Goal: Transaction & Acquisition: Purchase product/service

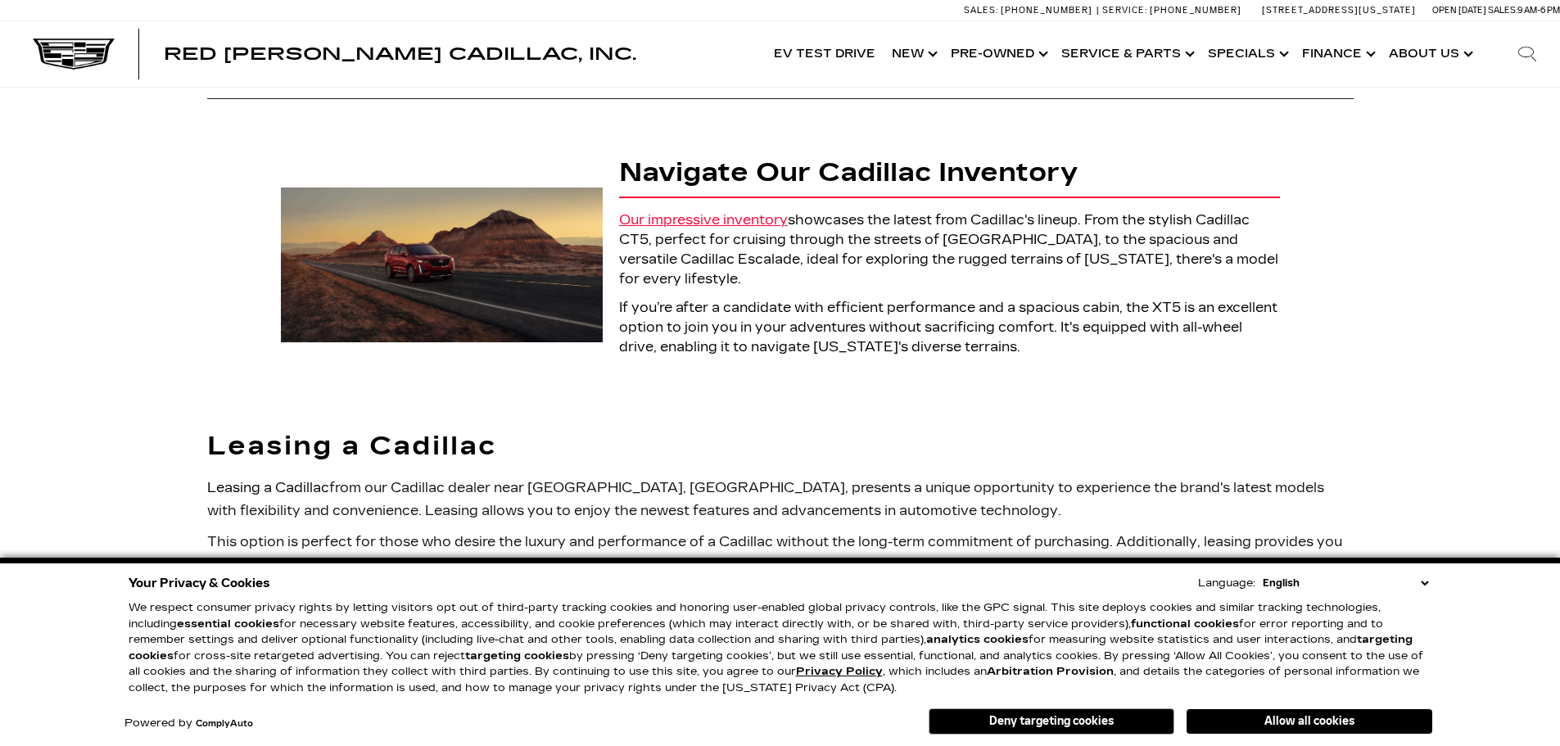
scroll to position [328, 0]
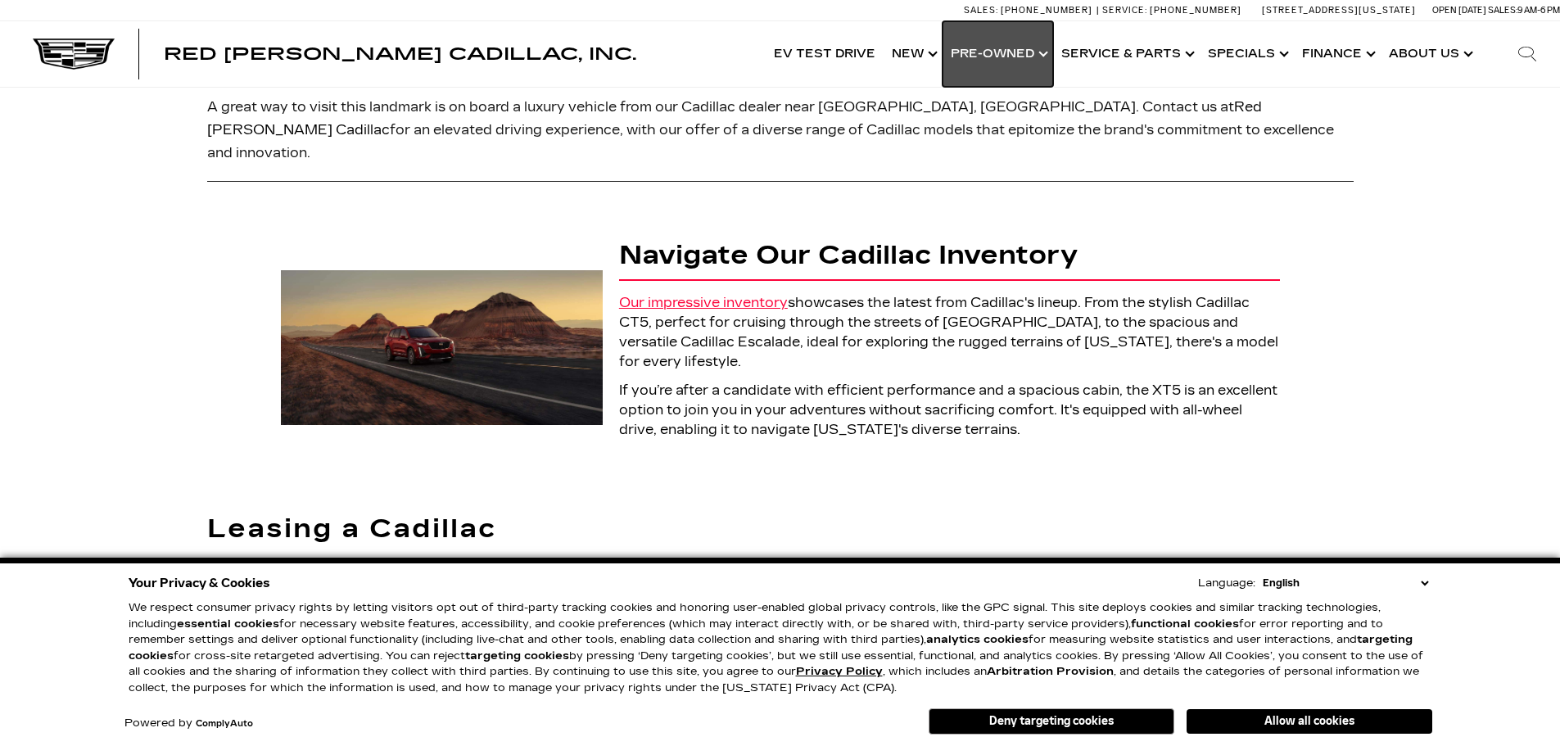
click at [1006, 48] on link "Show Pre-Owned" at bounding box center [998, 54] width 111 height 66
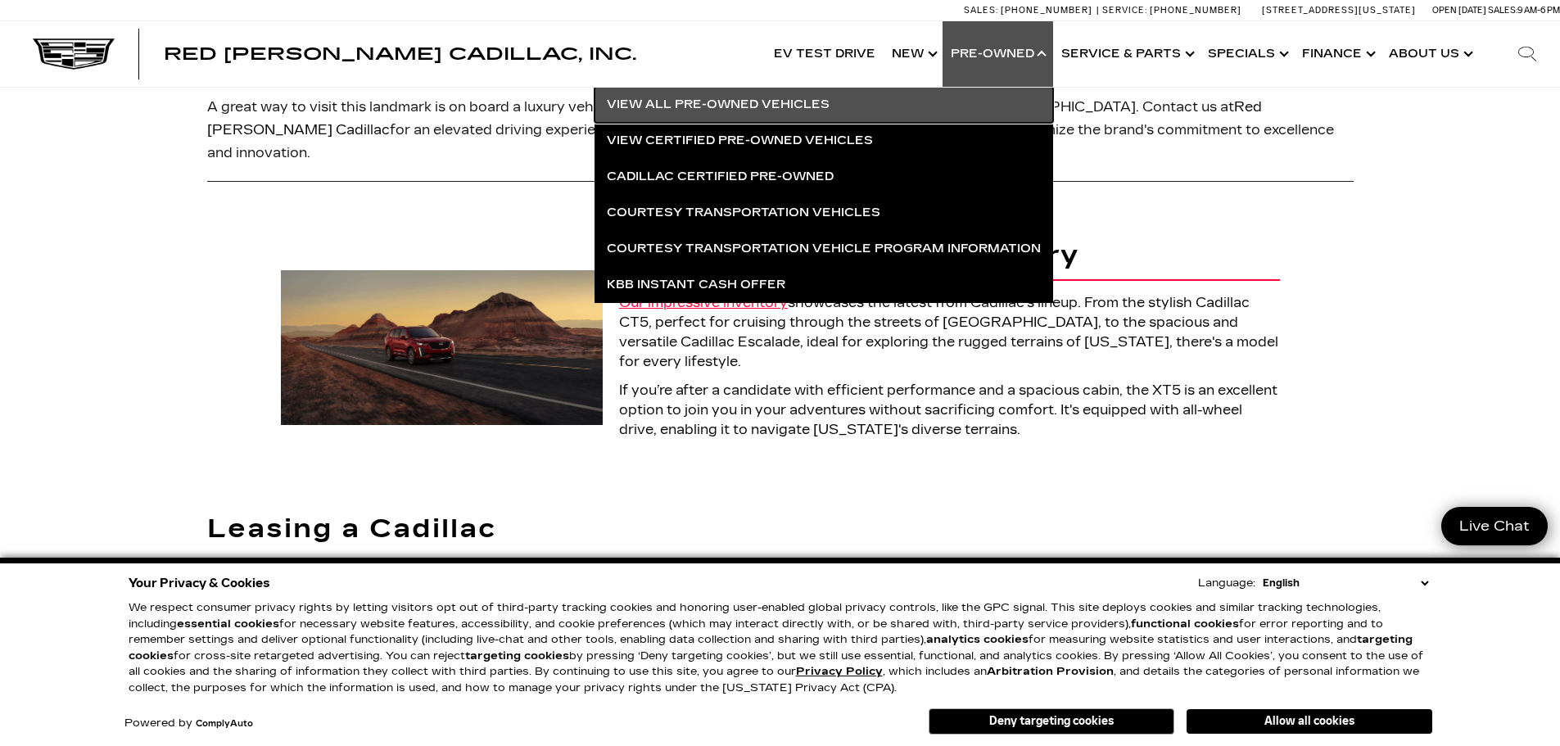
click at [792, 111] on link "View All Pre-Owned Vehicles" at bounding box center [824, 105] width 459 height 36
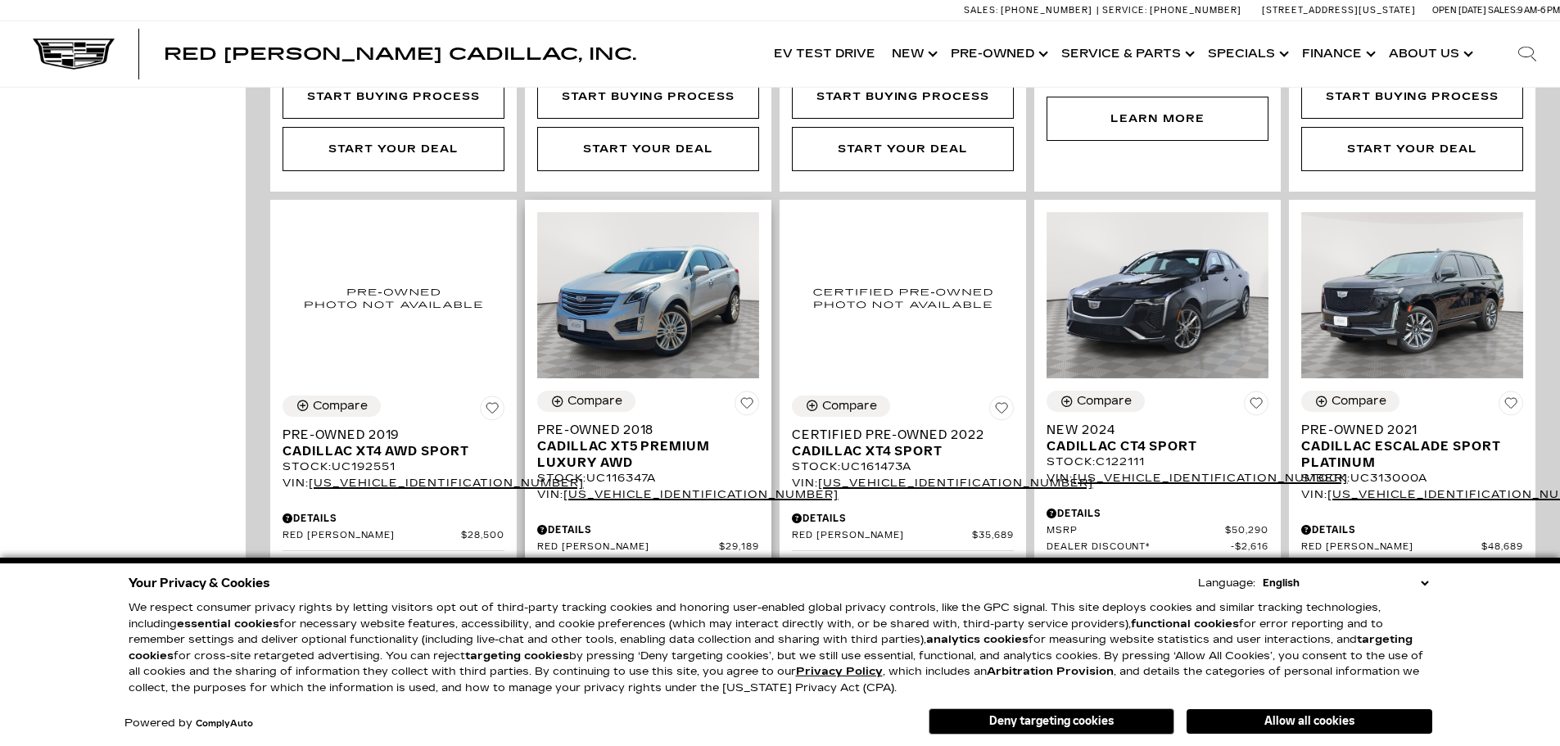
scroll to position [983, 0]
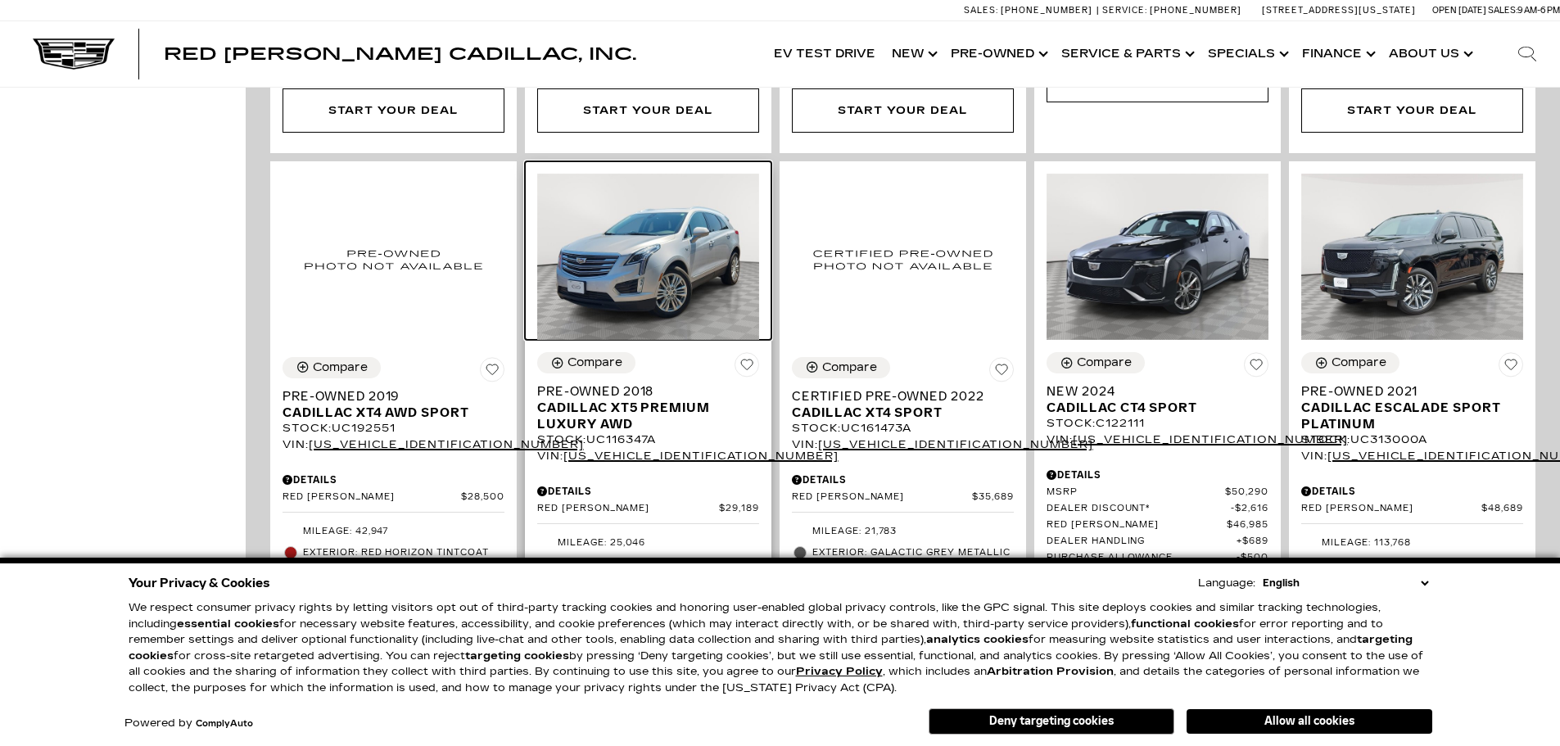
click at [688, 231] on img at bounding box center [648, 257] width 222 height 166
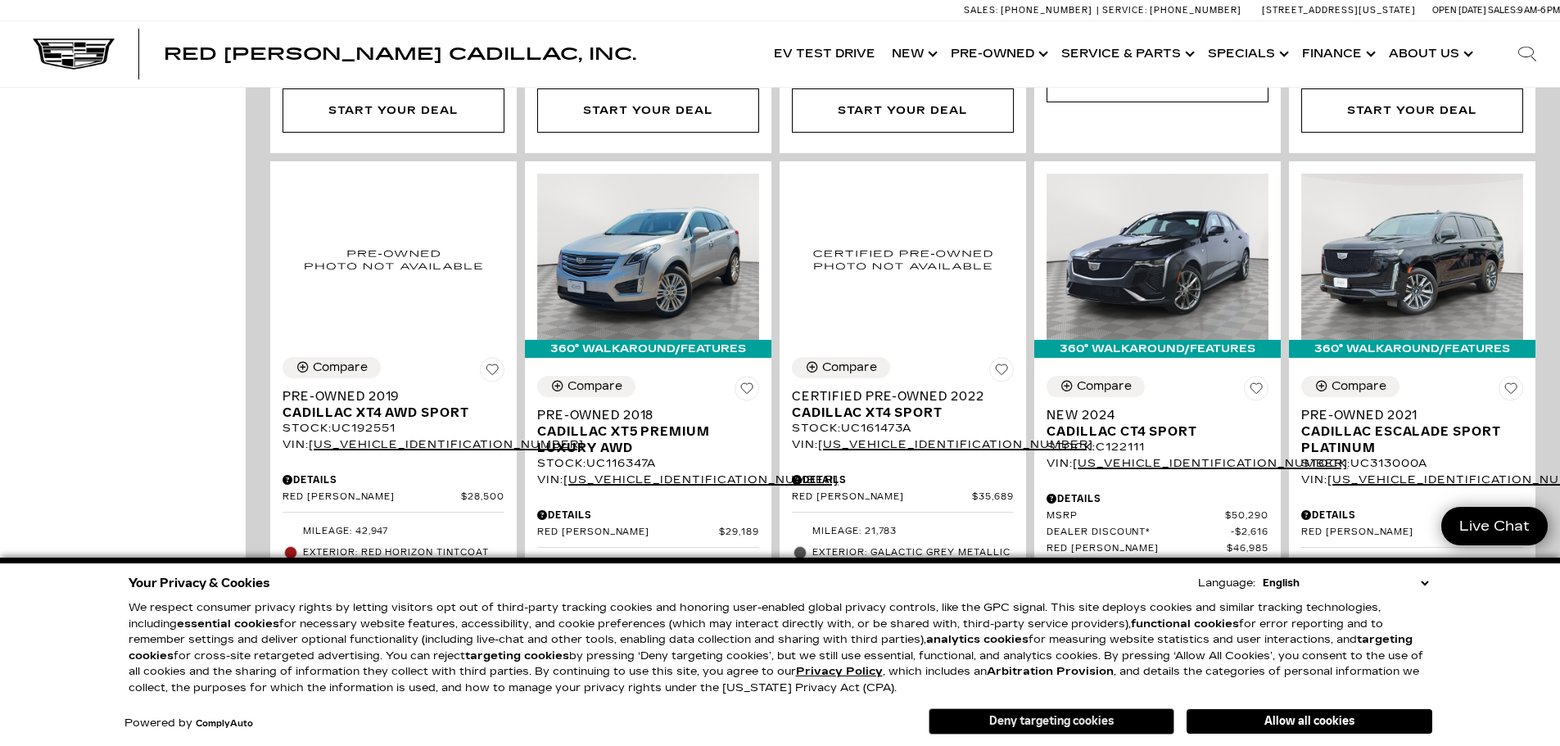
click at [1113, 724] on button "Deny targeting cookies" at bounding box center [1052, 721] width 246 height 26
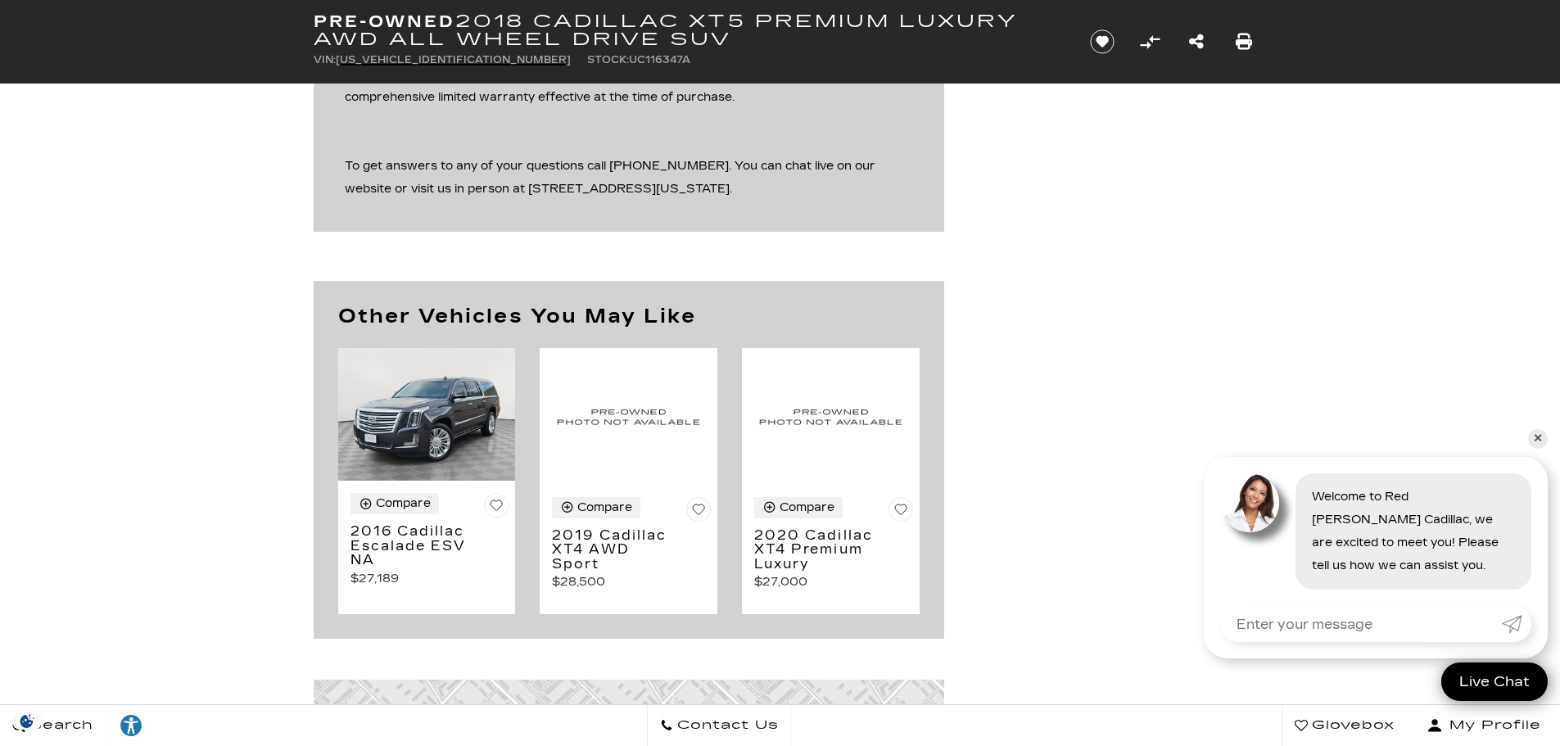
scroll to position [1392, 0]
